Goal: Transaction & Acquisition: Obtain resource

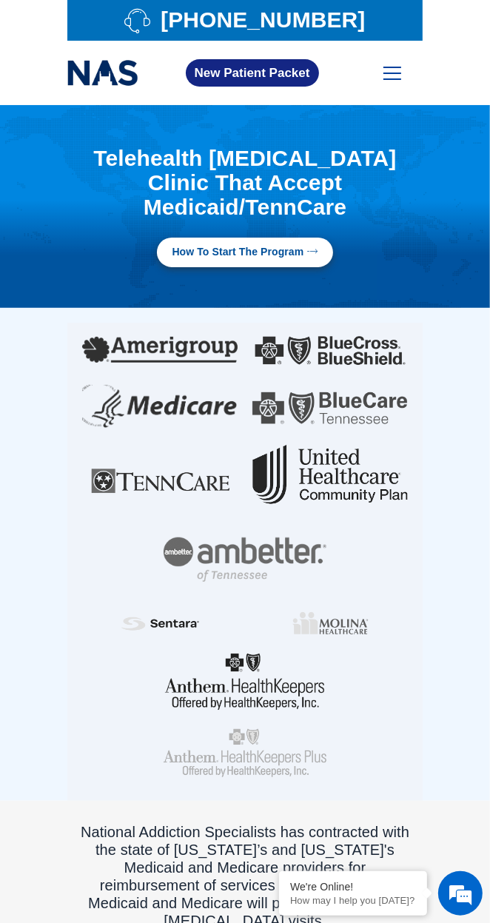
click at [309, 537] on img at bounding box center [245, 559] width 163 height 44
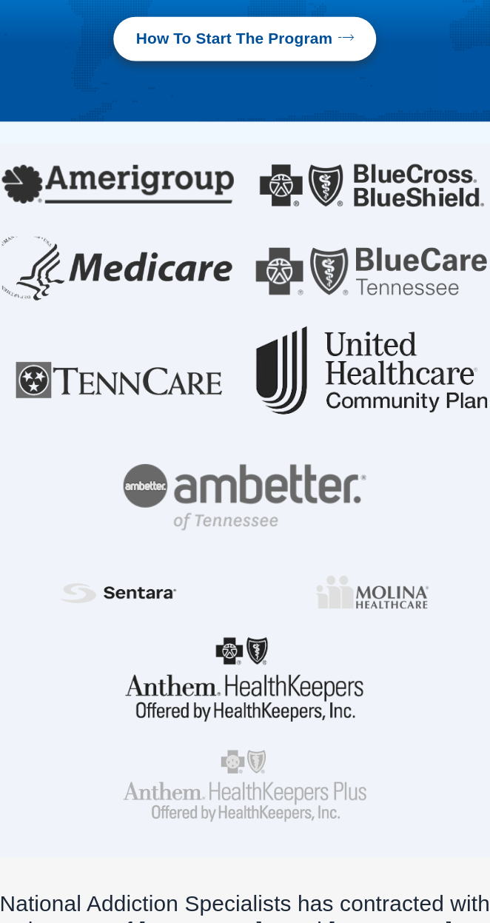
click at [262, 604] on div at bounding box center [330, 623] width 170 height 38
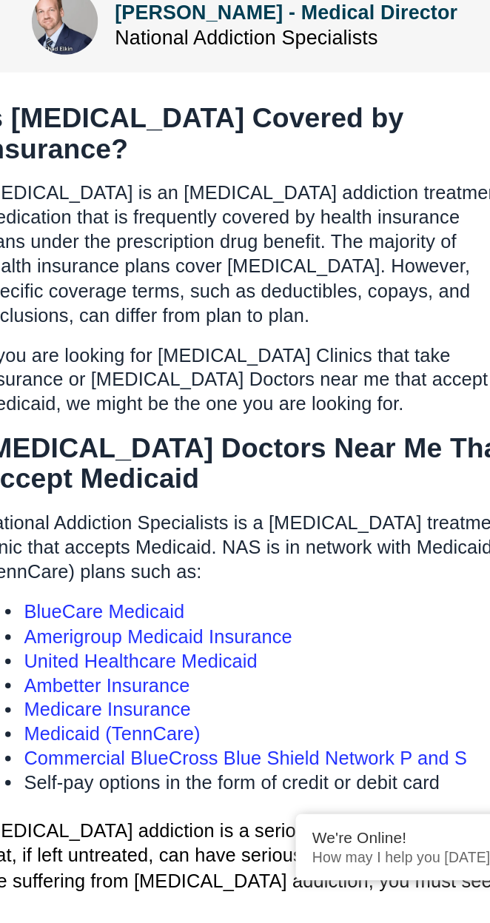
click at [269, 745] on link "Amerigroup Medicaid Insurance" at bounding box center [187, 752] width 180 height 14
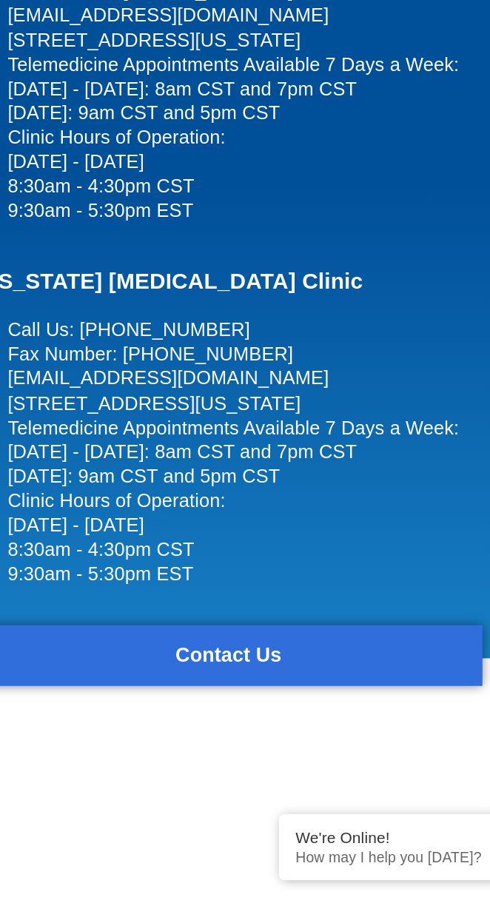
scroll to position [4403, 0]
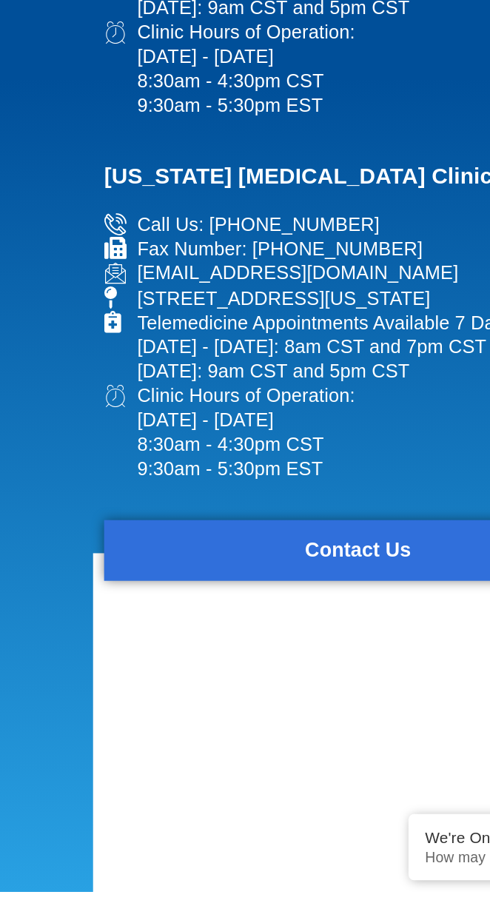
click at [281, 583] on li "Clinic Hours of Operation: [DATE] - [DATE] 8:30am - 4:30pm CST 9:30am - 5:30pm …" at bounding box center [245, 615] width 340 height 65
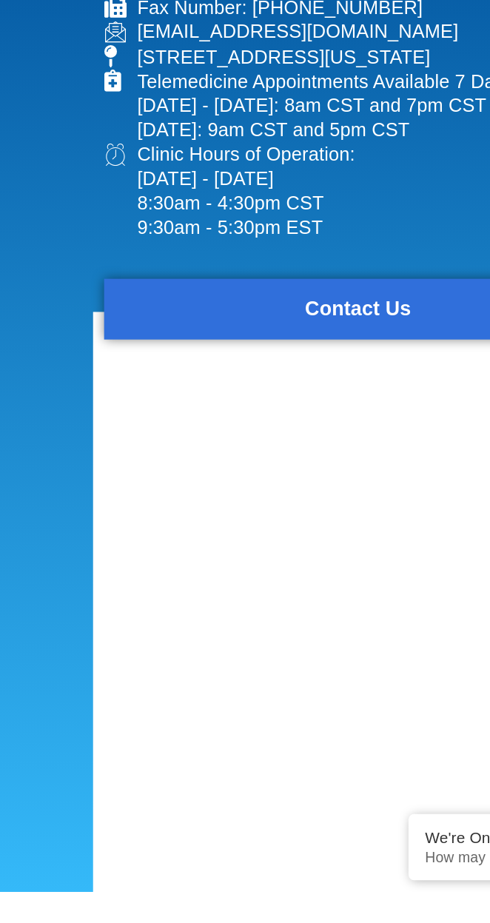
scroll to position [4566, 0]
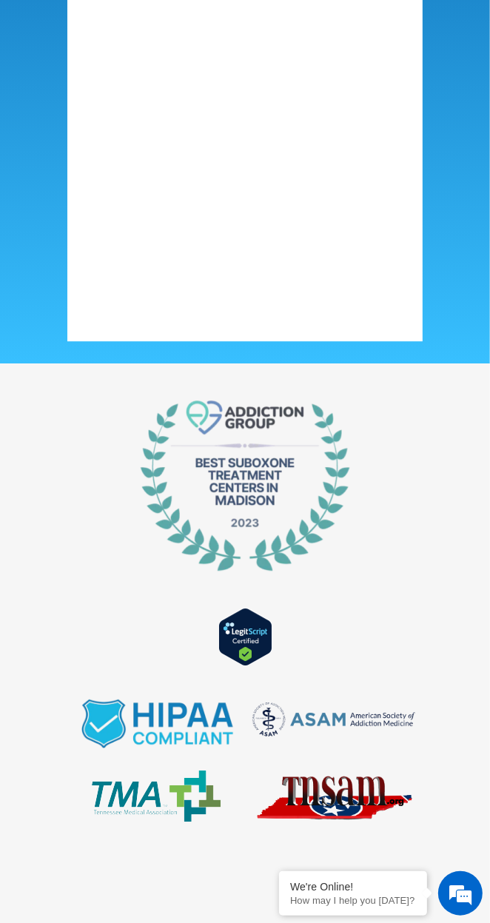
scroll to position [1694, 0]
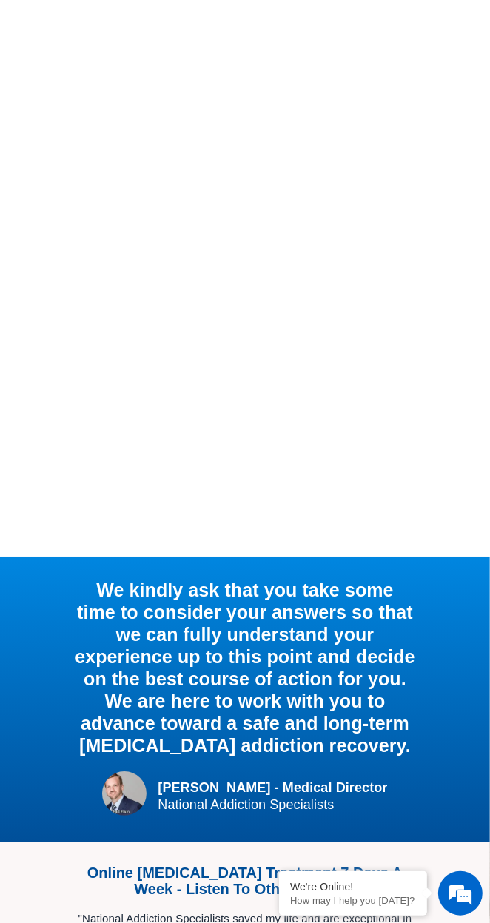
scroll to position [1935, 0]
